Goal: Transaction & Acquisition: Purchase product/service

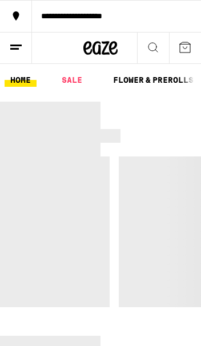
click at [169, 76] on link "FLOWER & PREROLLS" at bounding box center [153, 80] width 92 height 14
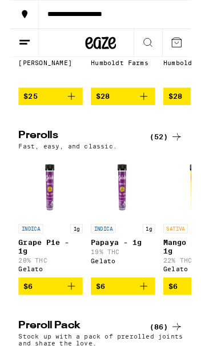
scroll to position [479, 0]
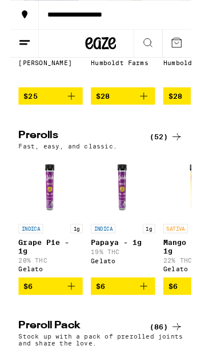
click at [166, 159] on div "(52)" at bounding box center [173, 152] width 37 height 14
click at [171, 159] on div "(52)" at bounding box center [173, 152] width 37 height 14
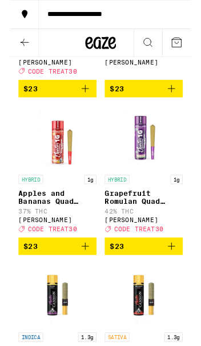
scroll to position [3352, 0]
click at [87, 106] on icon "Add to bag" at bounding box center [83, 99] width 14 height 14
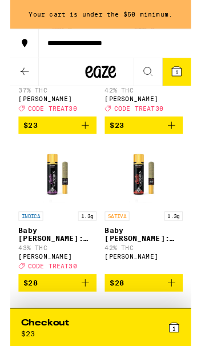
scroll to position [3517, 0]
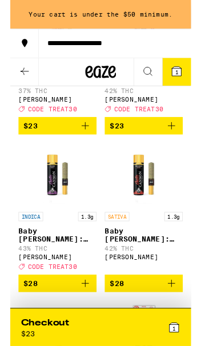
click at [80, 147] on icon "Add to bag" at bounding box center [83, 140] width 14 height 14
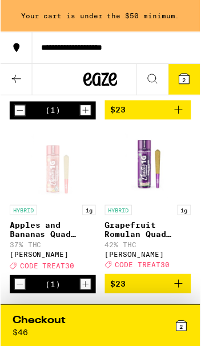
scroll to position [3374, 0]
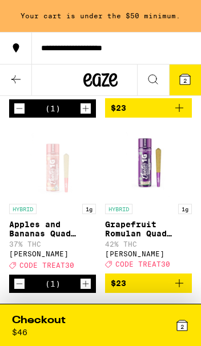
click at [83, 115] on icon "Increment" at bounding box center [85, 109] width 10 height 14
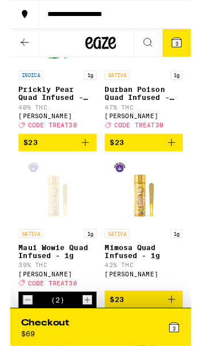
scroll to position [3117, 0]
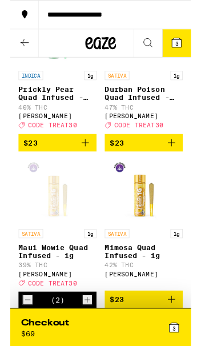
click at [182, 166] on icon "Add to bag" at bounding box center [179, 159] width 14 height 14
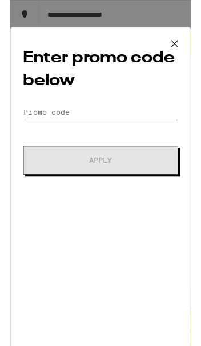
click at [114, 125] on input "Promo Code" at bounding box center [100, 124] width 172 height 17
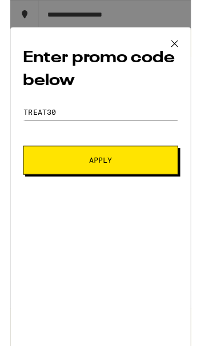
scroll to position [3081, 0]
type input "TREAT30"
click at [110, 192] on button "Apply" at bounding box center [100, 178] width 172 height 32
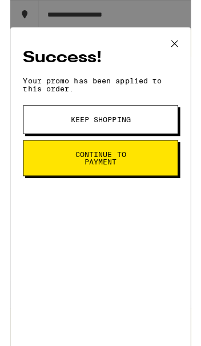
click at [139, 180] on span "Continue to payment" at bounding box center [101, 176] width 94 height 16
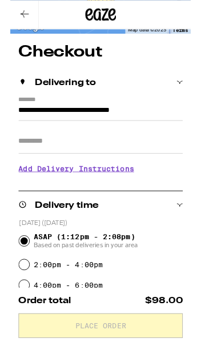
scroll to position [53, 0]
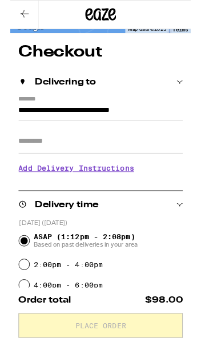
click at [147, 168] on input "Apt/Suite" at bounding box center [100, 156] width 183 height 27
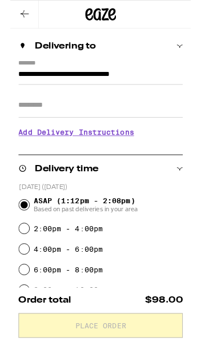
scroll to position [93, 0]
click at [118, 152] on h3 "Add Delivery Instructions" at bounding box center [100, 147] width 183 height 26
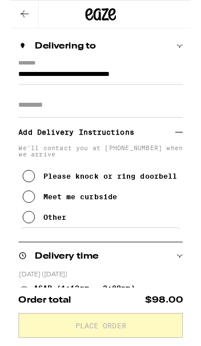
click at [114, 123] on input "Apt/Suite" at bounding box center [100, 116] width 183 height 27
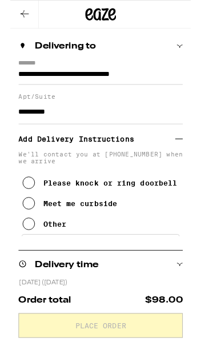
click at [112, 129] on input "*********" at bounding box center [100, 124] width 183 height 27
paste input "******"
type input "**********"
click at [33, 207] on button "Please knock or ring doorbell" at bounding box center [100, 203] width 172 height 23
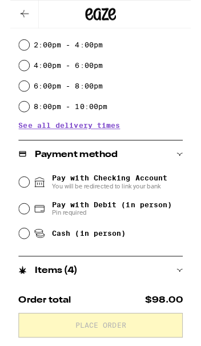
scroll to position [404, 0]
click at [17, 234] on input "Pay with Debit (in person) Pin required" at bounding box center [15, 231] width 11 height 11
radio input "true"
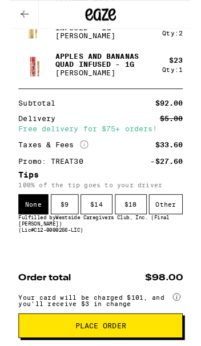
scroll to position [747, 0]
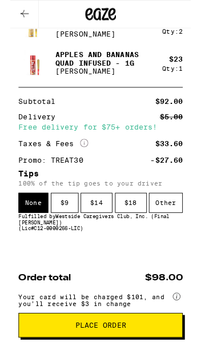
click at [172, 231] on div "Other" at bounding box center [173, 226] width 38 height 22
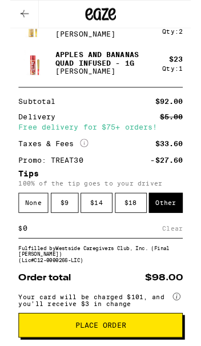
scroll to position [781, 0]
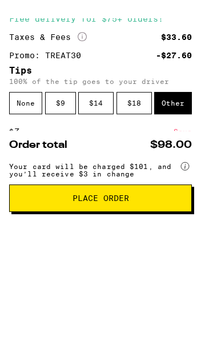
type input "7"
click at [184, 209] on div "Save" at bounding box center [183, 219] width 18 height 21
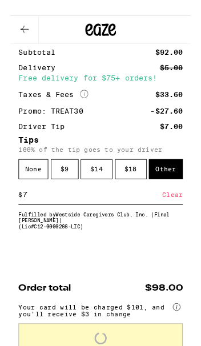
scroll to position [813, 0]
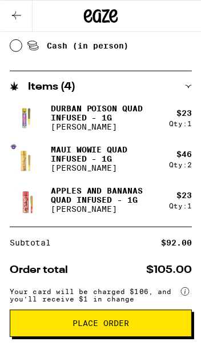
scroll to position [513, 0]
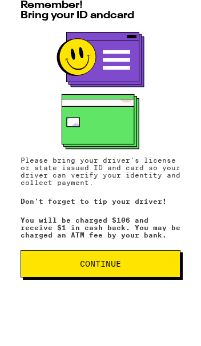
click at [111, 265] on span "Continue" at bounding box center [100, 264] width 41 height 8
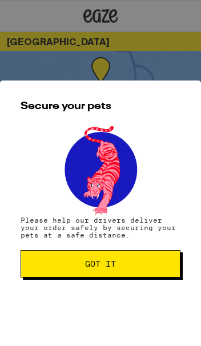
click at [116, 262] on span "Got it" at bounding box center [100, 264] width 31 height 8
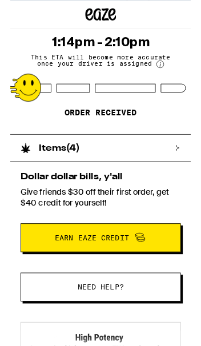
scroll to position [97, 0]
